Goal: Information Seeking & Learning: Find specific fact

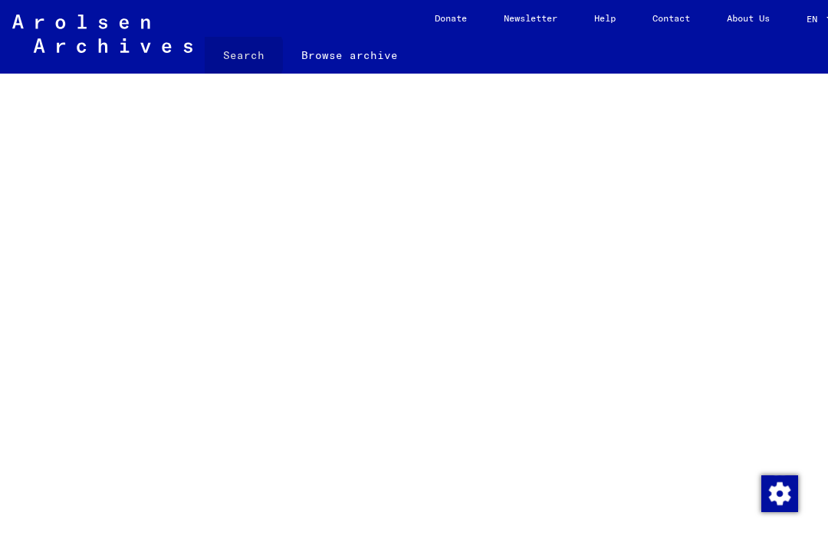
click at [241, 56] on link "Search" at bounding box center [244, 55] width 78 height 37
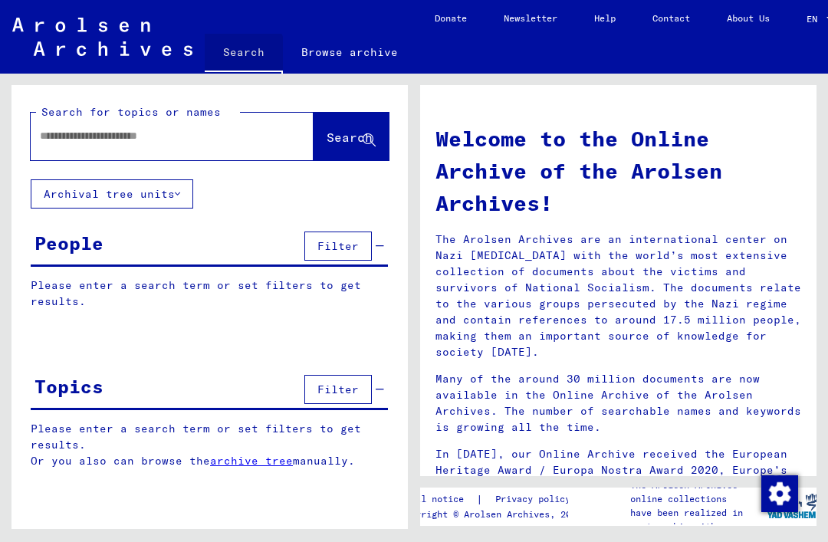
click at [241, 55] on link "Search" at bounding box center [244, 54] width 78 height 40
click at [217, 143] on input "text" at bounding box center [154, 136] width 228 height 16
type input "*********"
click at [350, 137] on span "Search" at bounding box center [350, 137] width 46 height 15
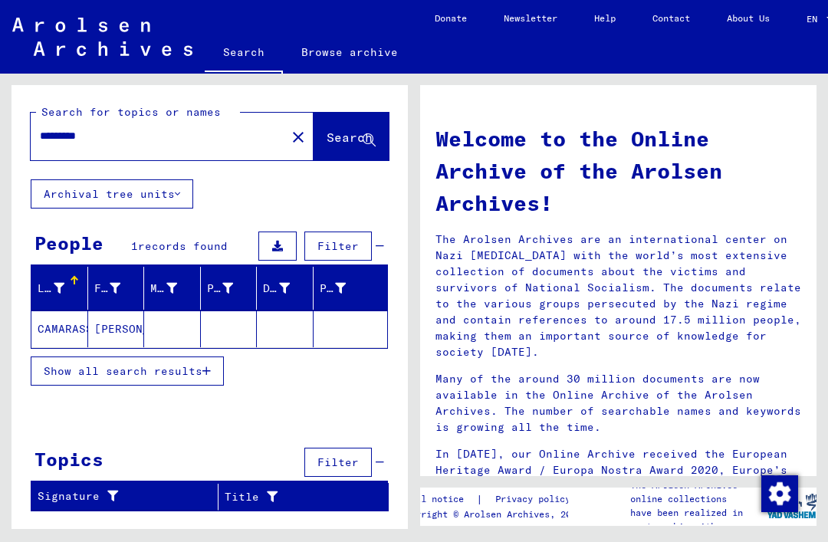
click at [92, 326] on mat-cell "[PERSON_NAME]" at bounding box center [116, 329] width 57 height 37
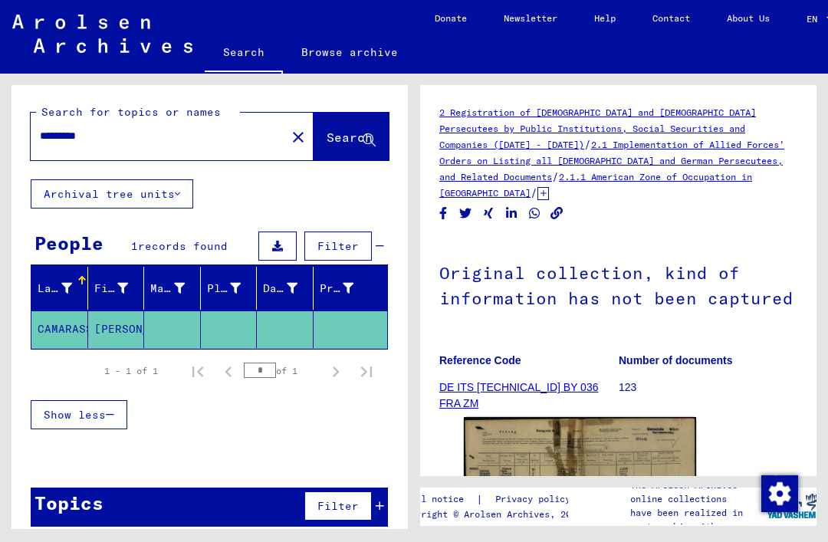
click at [624, 463] on img at bounding box center [580, 500] width 232 height 166
